Goal: Task Accomplishment & Management: Complete application form

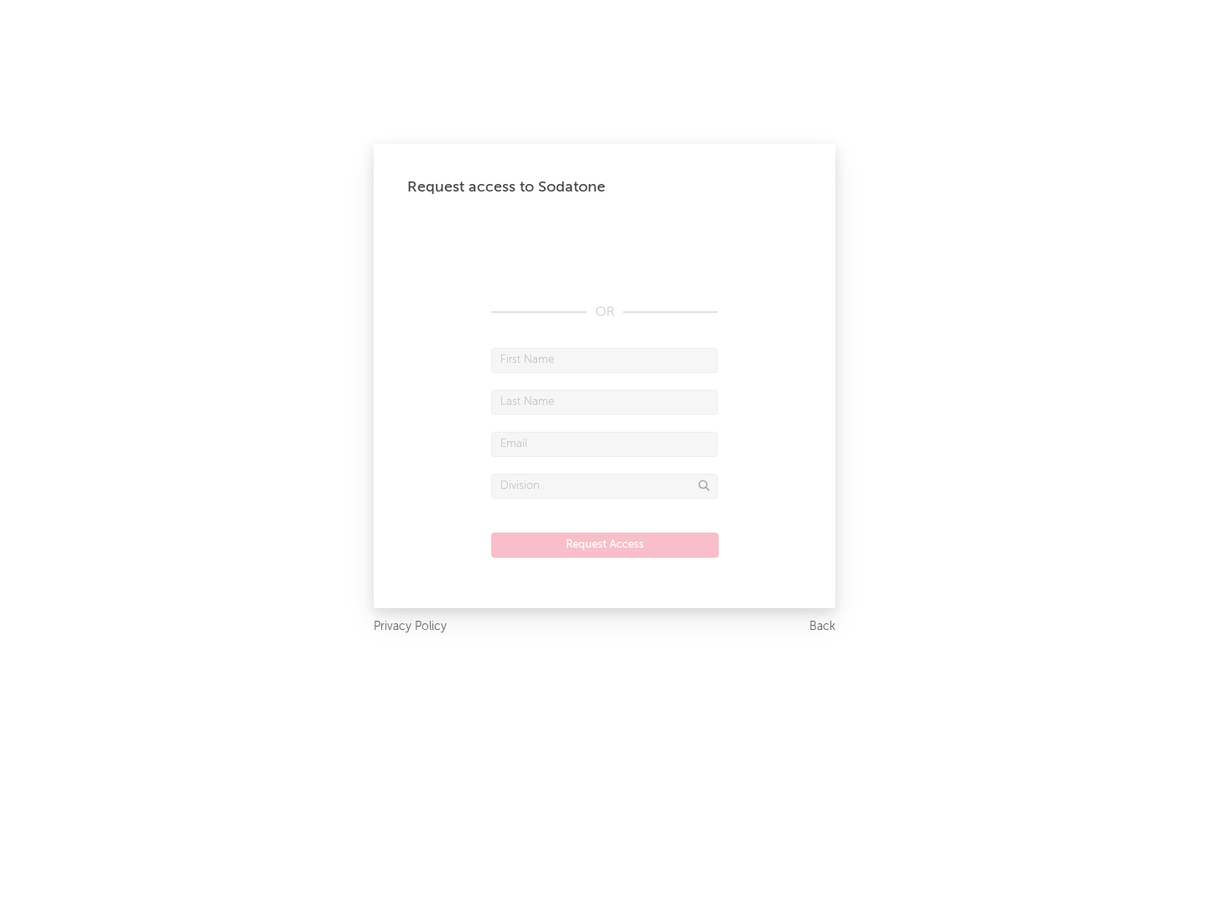
click at [605, 359] on input "text" at bounding box center [604, 360] width 227 height 25
type input "[PERSON_NAME]"
click at [605, 401] on input "text" at bounding box center [604, 402] width 227 height 25
type input "[PERSON_NAME]"
click at [605, 443] on input "text" at bounding box center [604, 444] width 227 height 25
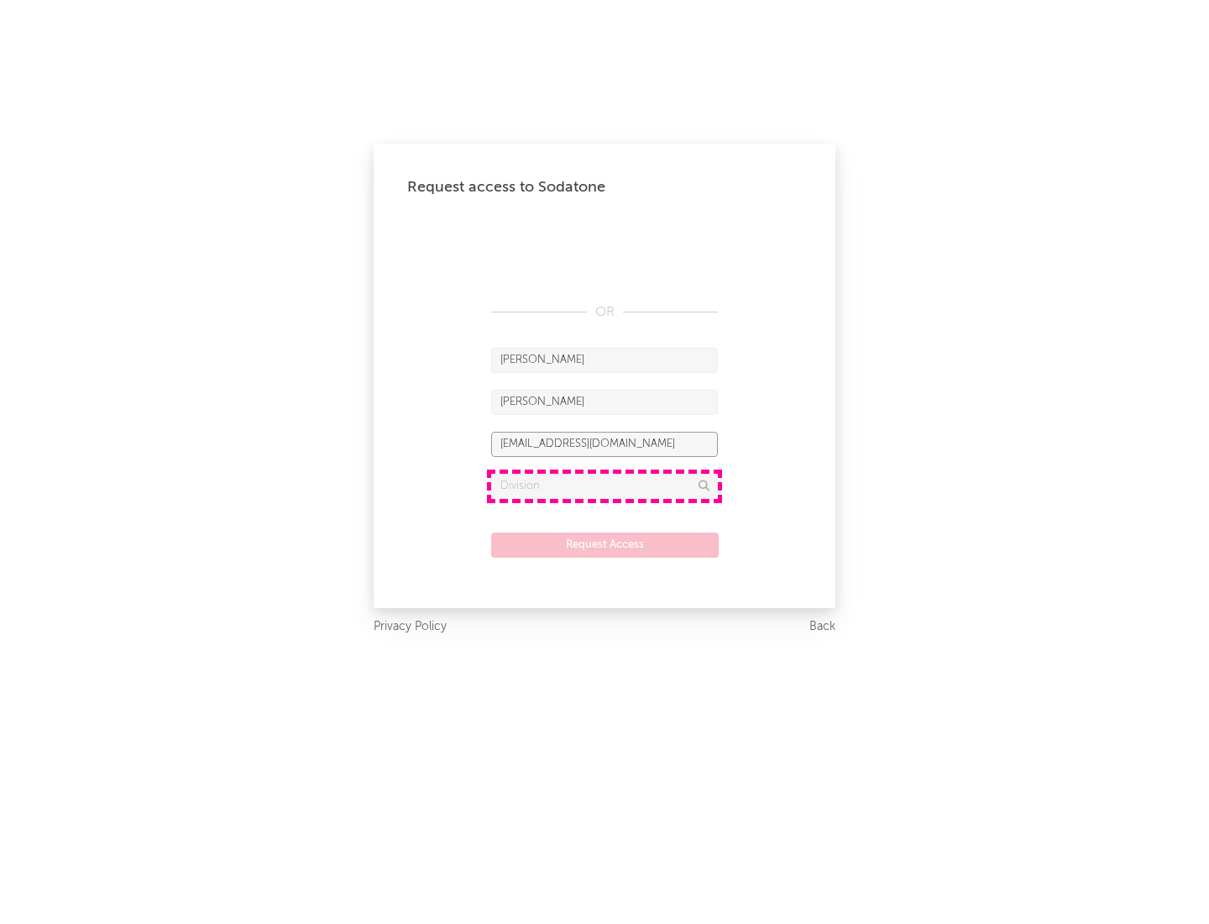
type input "[EMAIL_ADDRESS][DOMAIN_NAME]"
click at [605, 485] on input "text" at bounding box center [604, 486] width 227 height 25
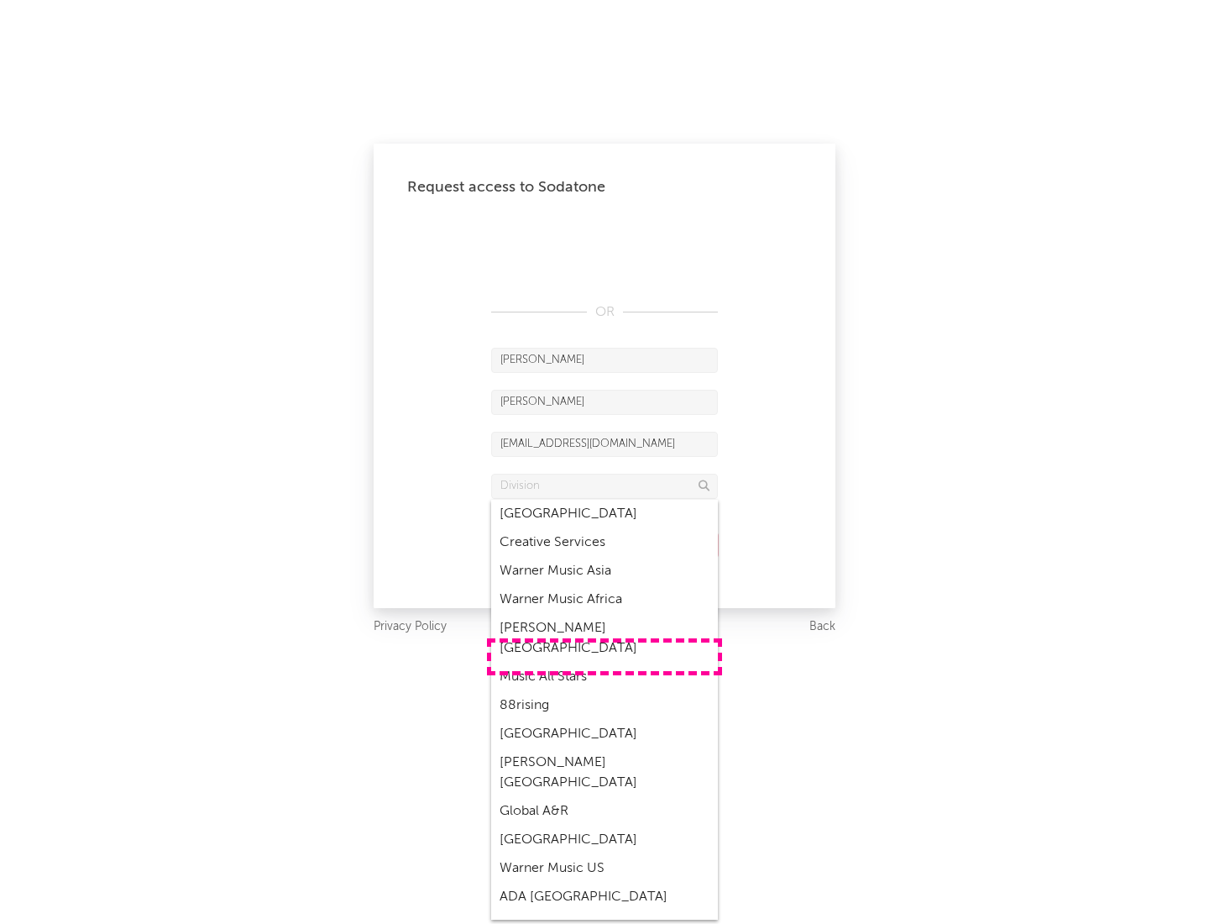
click at [605, 662] on div "Music All Stars" at bounding box center [604, 676] width 227 height 29
type input "Music All Stars"
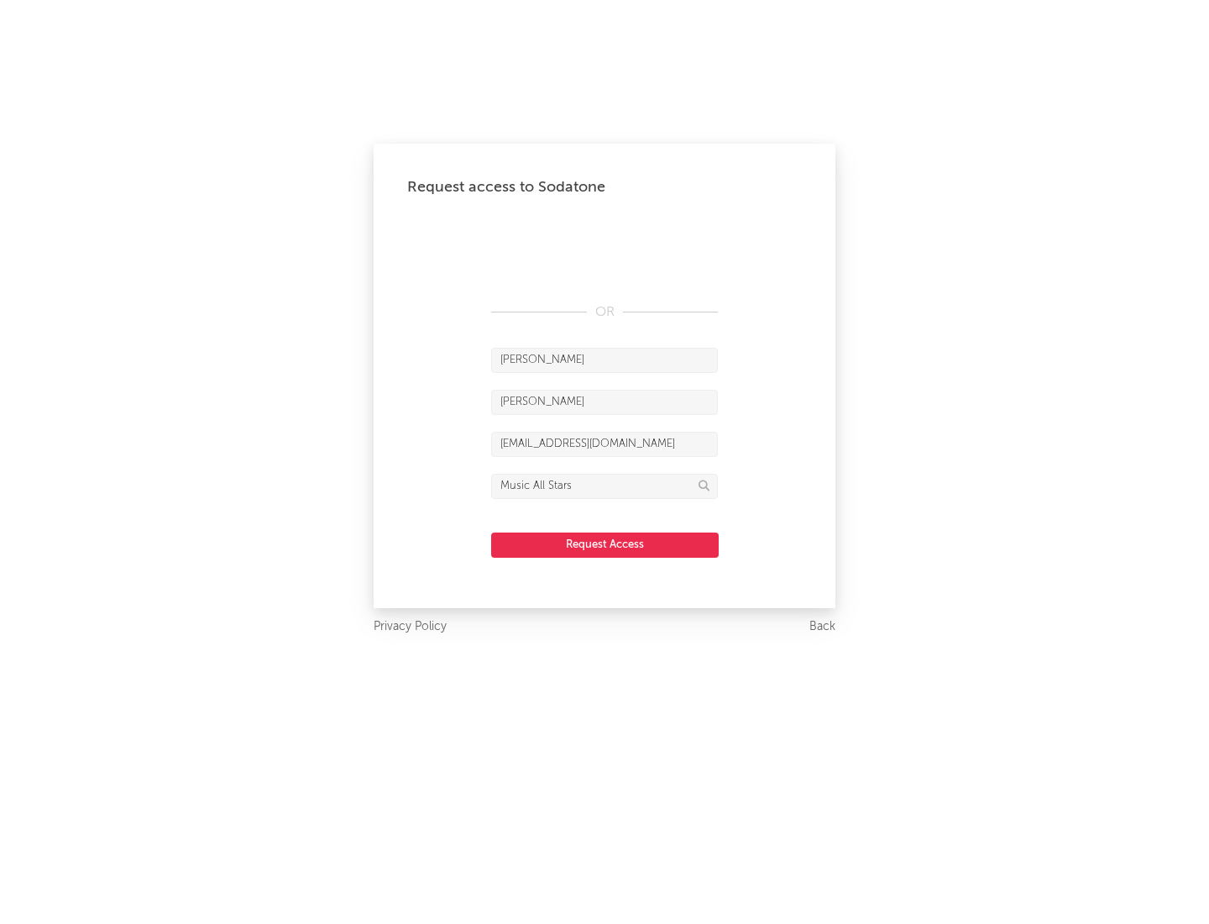
click at [605, 544] on button "Request Access" at bounding box center [605, 544] width 228 height 25
